Goal: Communication & Community: Answer question/provide support

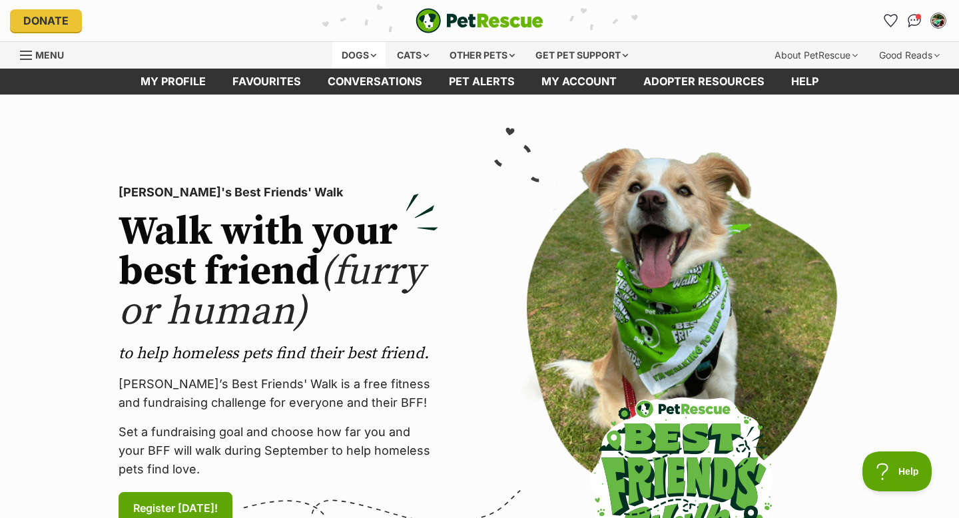
click at [354, 57] on div "Dogs" at bounding box center [358, 55] width 53 height 27
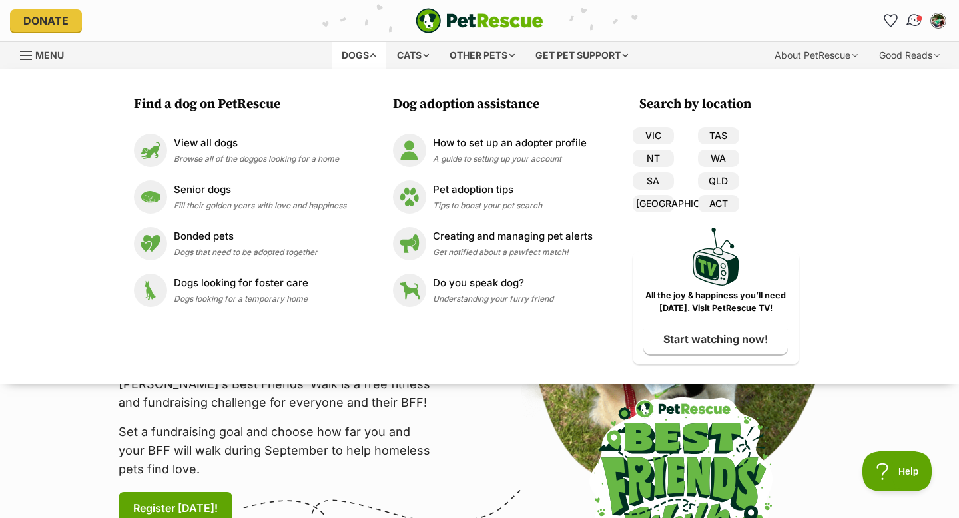
click at [917, 13] on link "Conversations" at bounding box center [913, 20] width 27 height 27
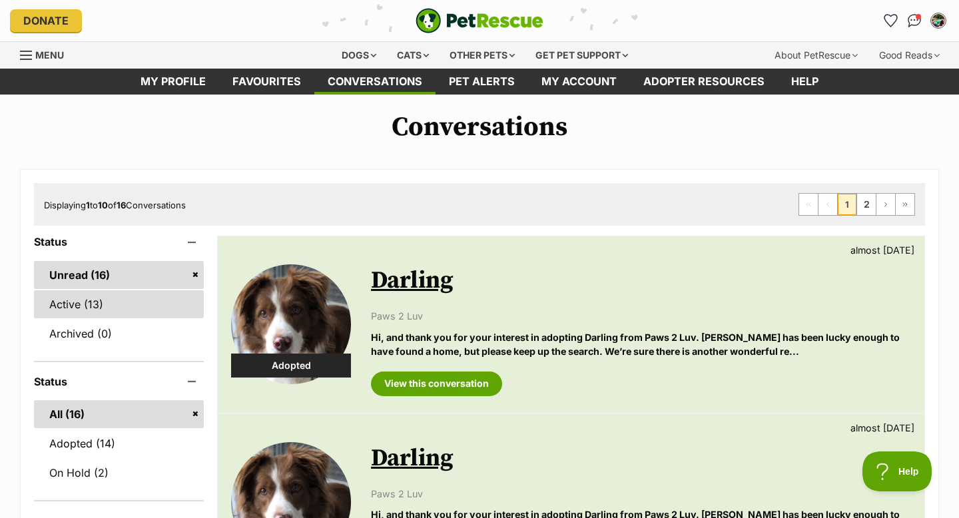
click at [127, 291] on link "Active (13)" at bounding box center [119, 304] width 170 height 28
